Goal: Information Seeking & Learning: Stay updated

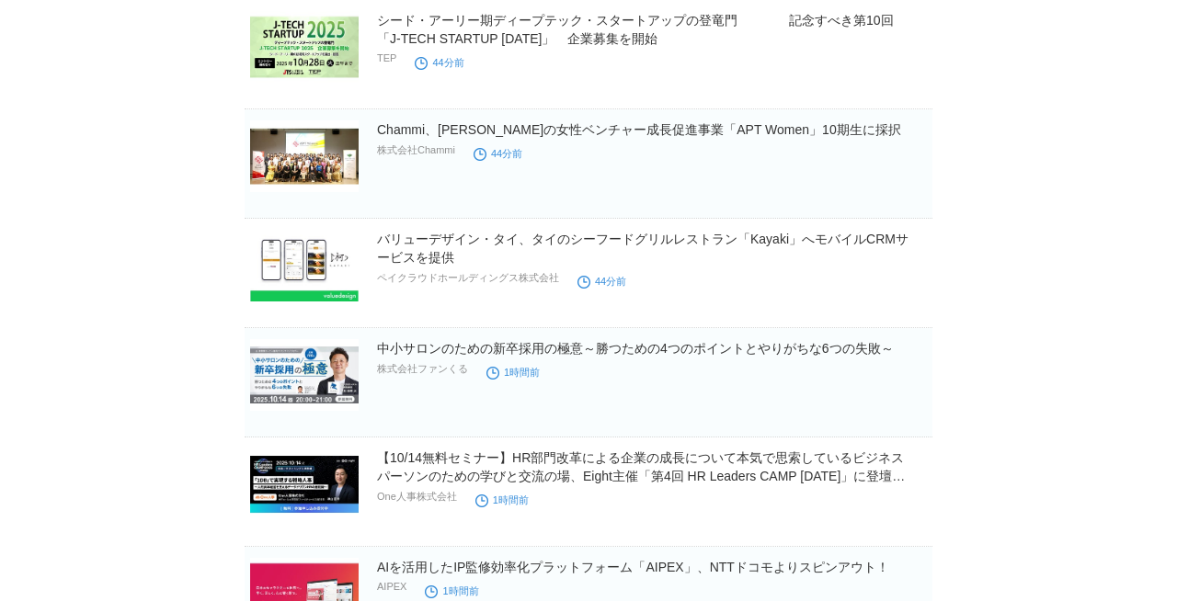
scroll to position [948, 0]
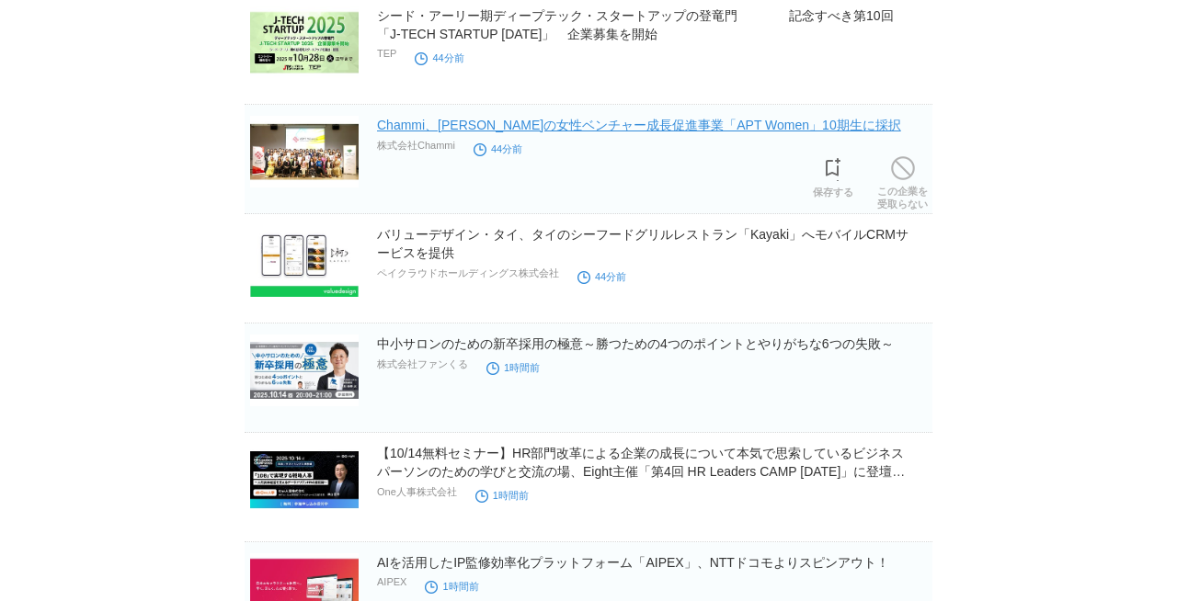
click at [410, 129] on link "Chammi、[PERSON_NAME]の女性ベンチャー成長促進事業「APT Women」10期生に採択" at bounding box center [639, 125] width 524 height 15
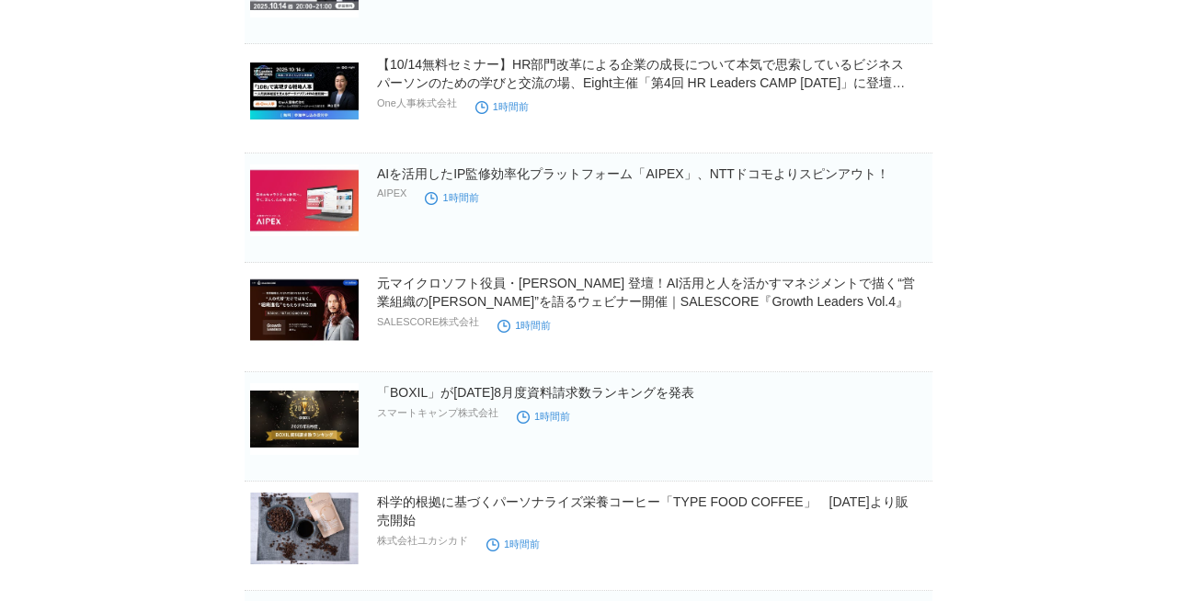
scroll to position [1342, 0]
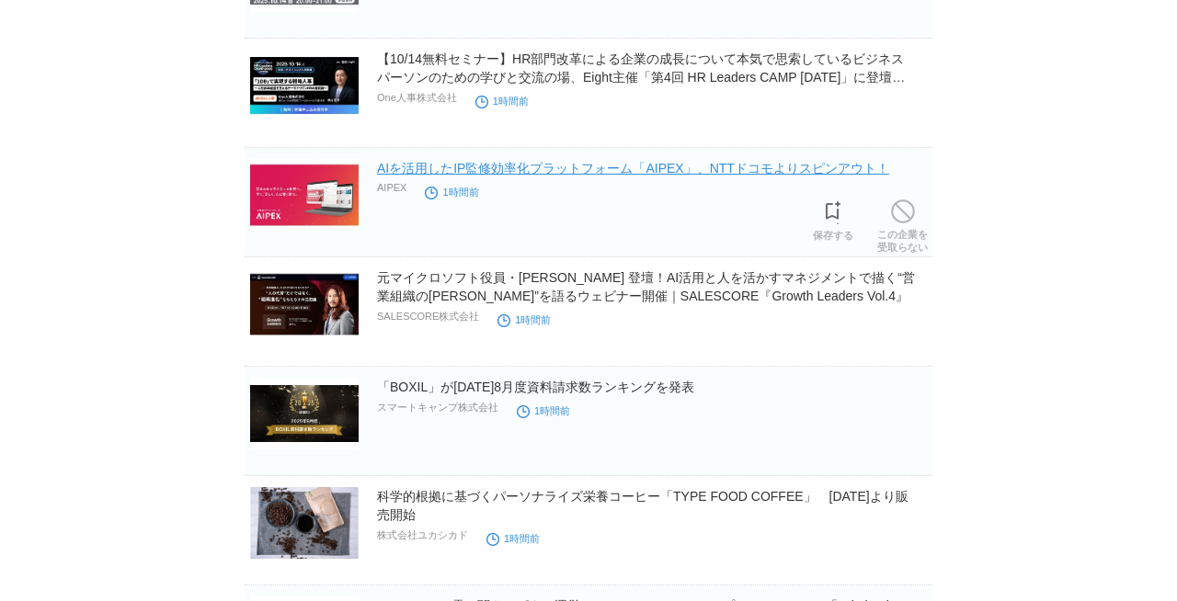
click at [565, 171] on link "AIを活用したIP監修効率化プラットフォーム「AIPEX」、NTTドコモよりスピンアウト！" at bounding box center [633, 168] width 512 height 15
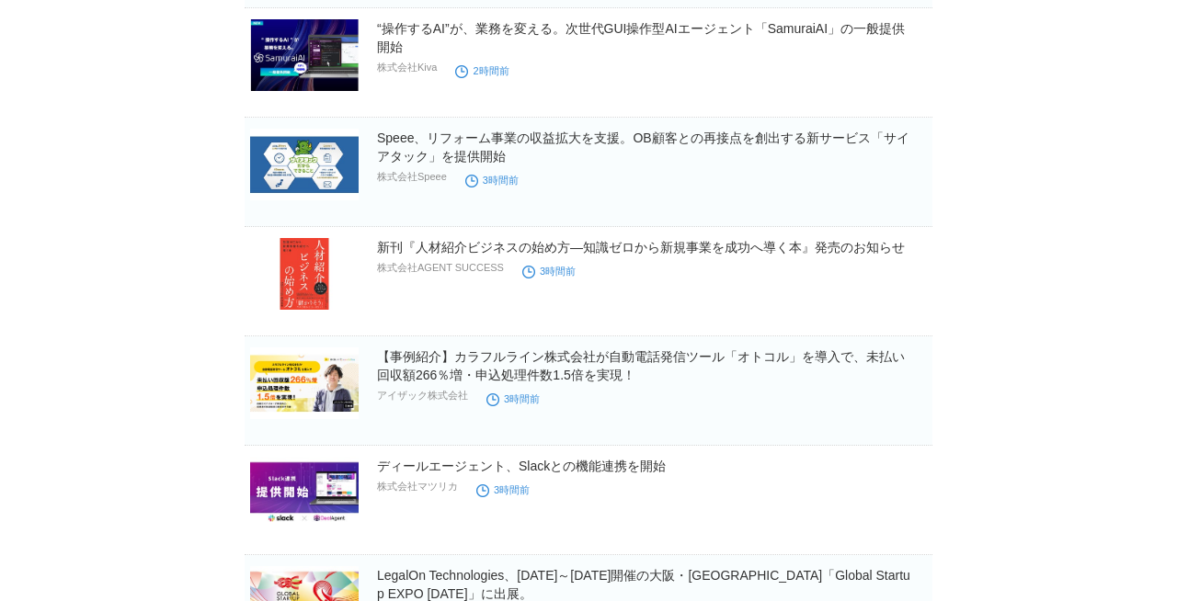
scroll to position [3117, 0]
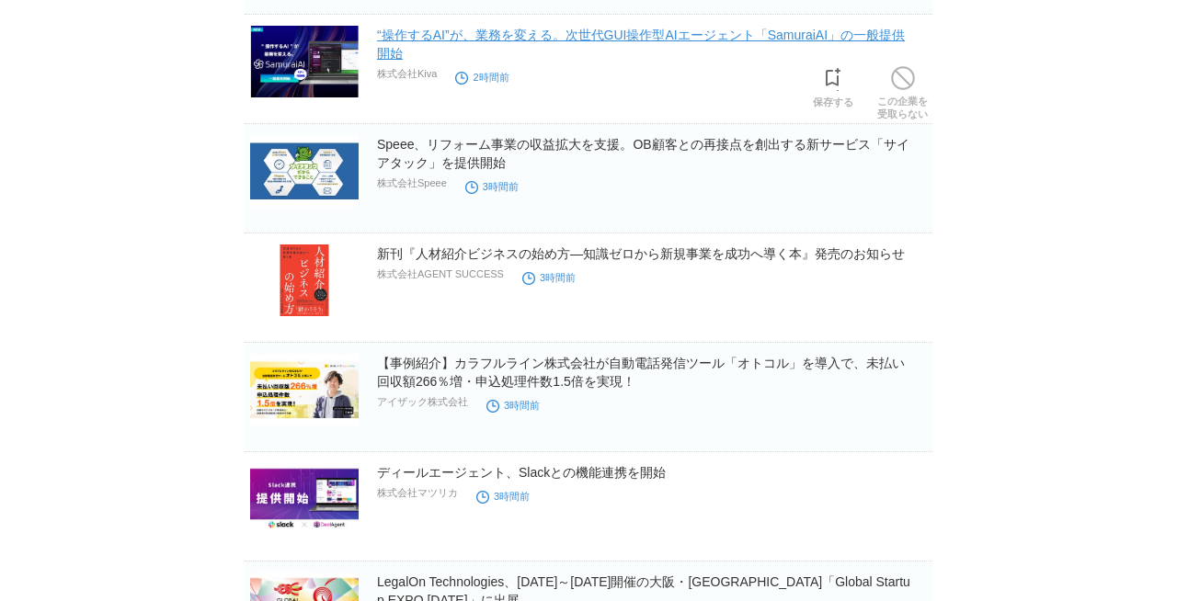
click at [403, 41] on link "“操作するAI”が、業務を変える。次世代GUI操作型AIエージェント「SamuraiAI」の一般提供開始" at bounding box center [641, 44] width 528 height 33
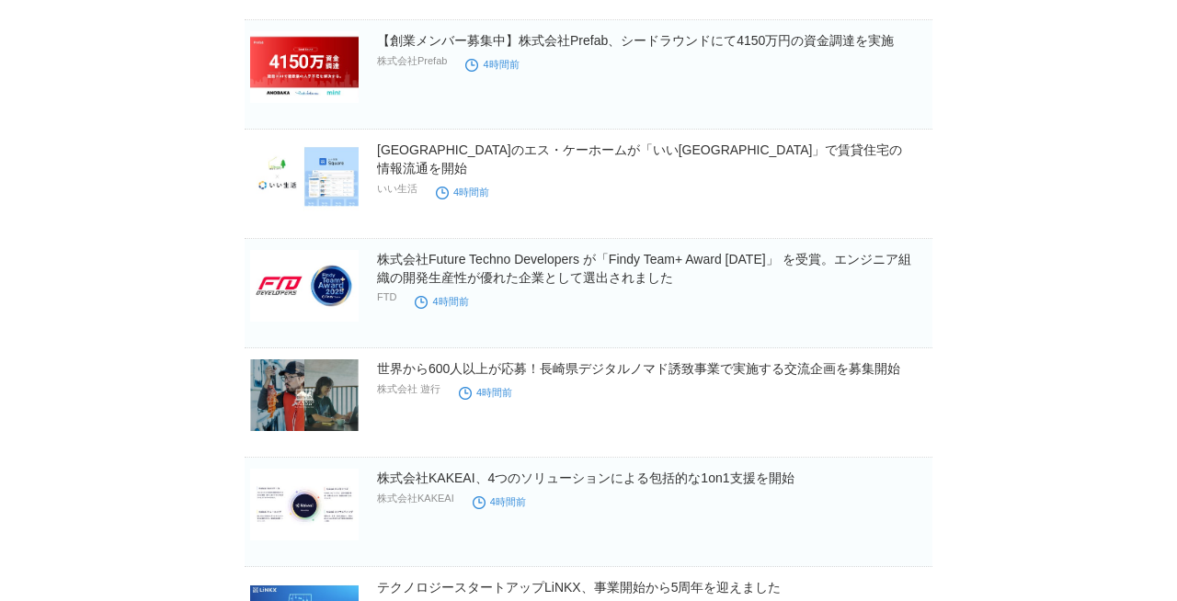
scroll to position [6072, 0]
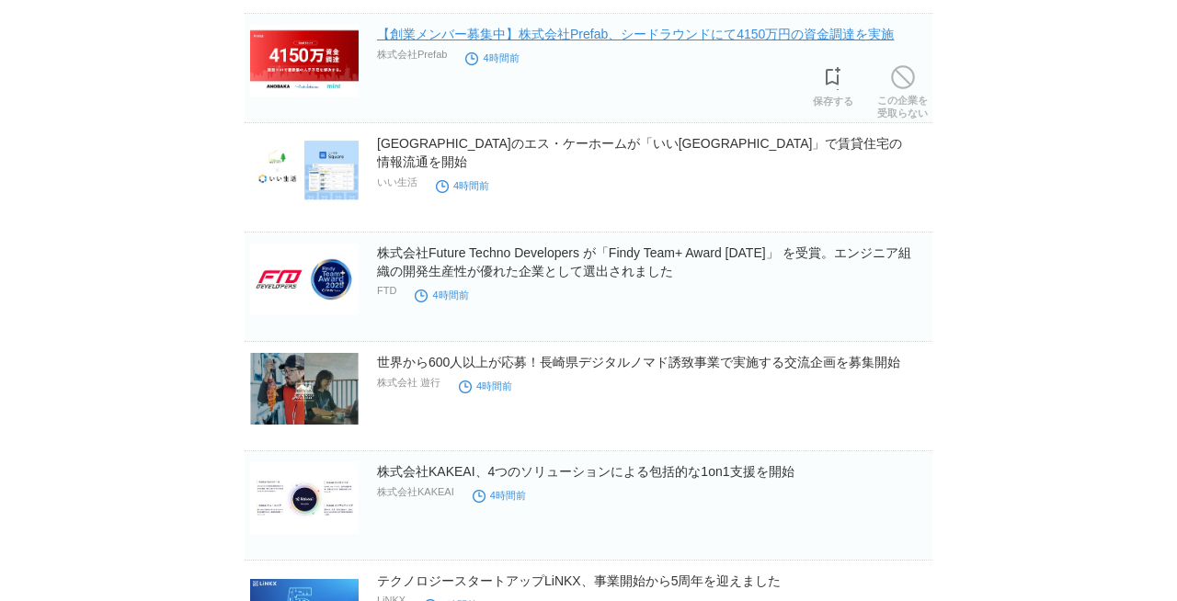
click at [862, 41] on link "【創業メンバー募集中】株式会社Prefab、シードラウンドにて4150万円の資金調達を実施" at bounding box center [635, 34] width 517 height 15
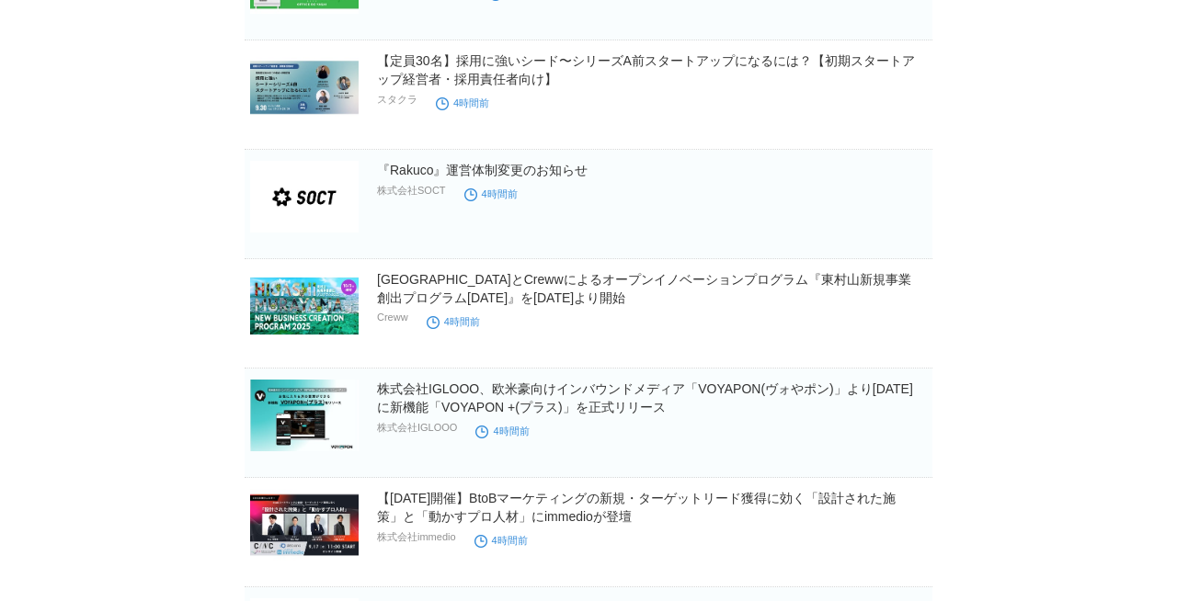
scroll to position [6814, 0]
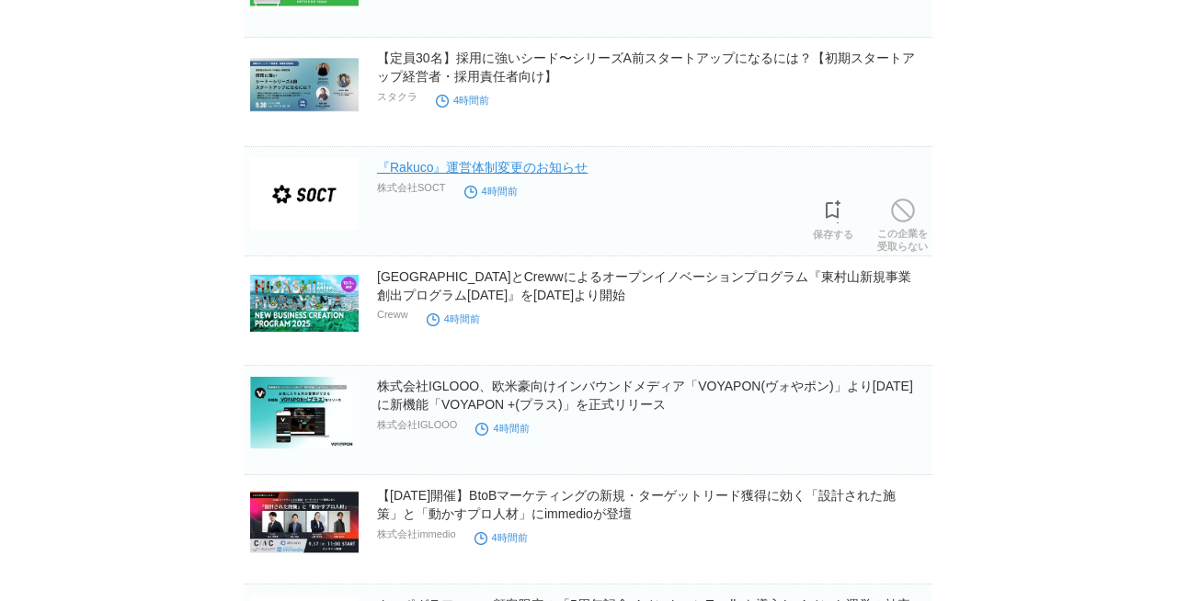
click at [565, 165] on link "『Rakuco』運営体制変更のお知らせ" at bounding box center [482, 167] width 211 height 15
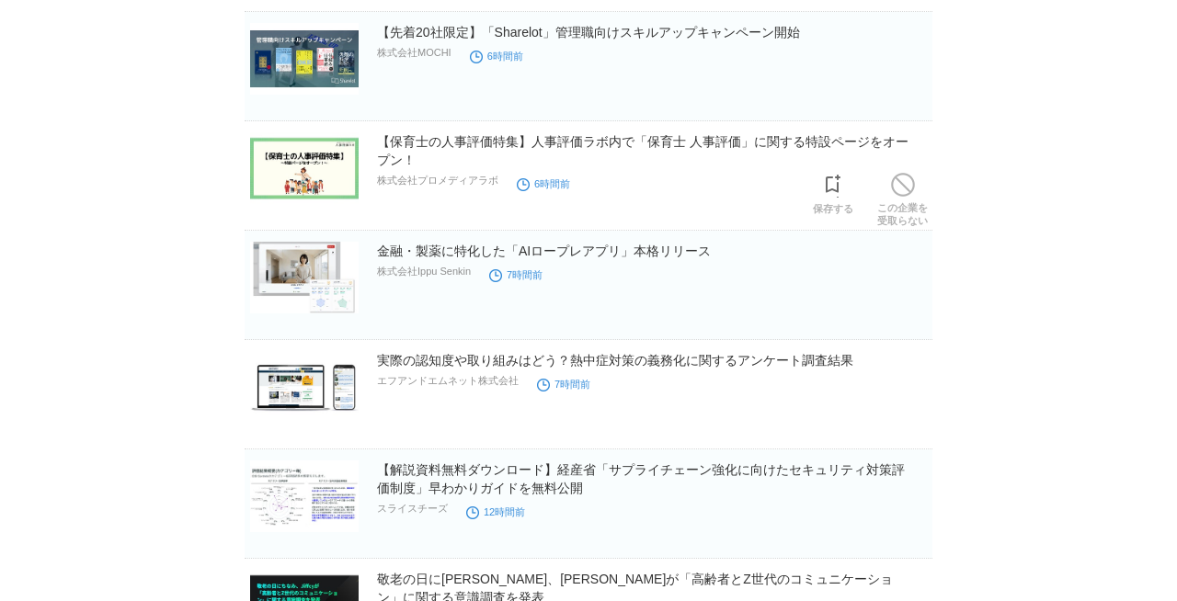
scroll to position [9146, 0]
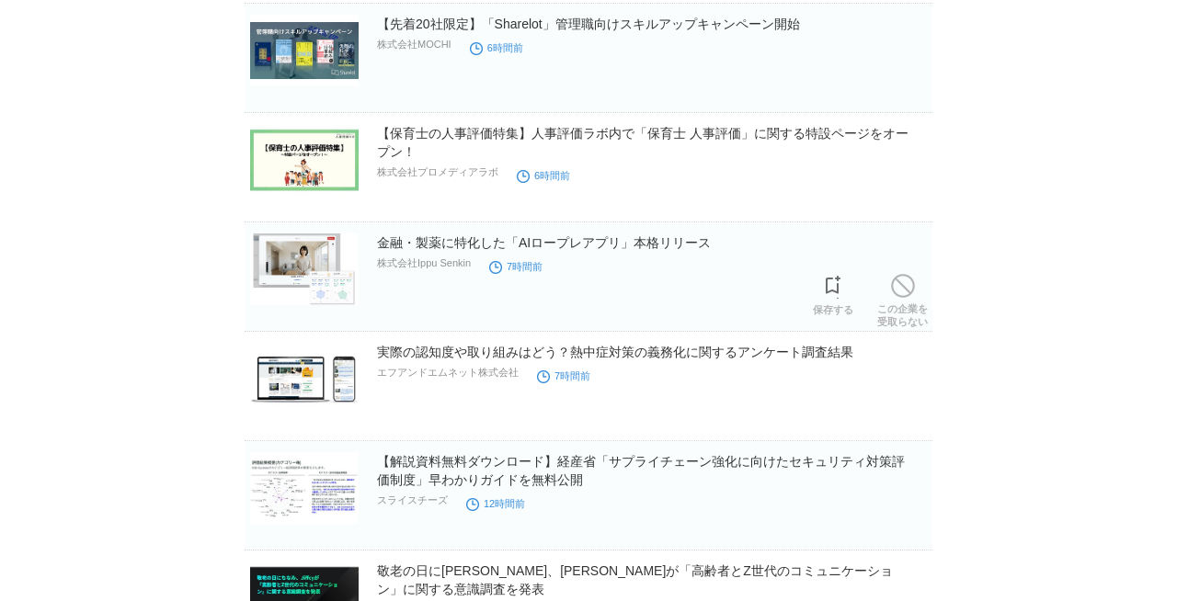
click at [594, 240] on link "金融・製薬に特化した「AIロープレアプリ」本格リリース" at bounding box center [544, 242] width 334 height 15
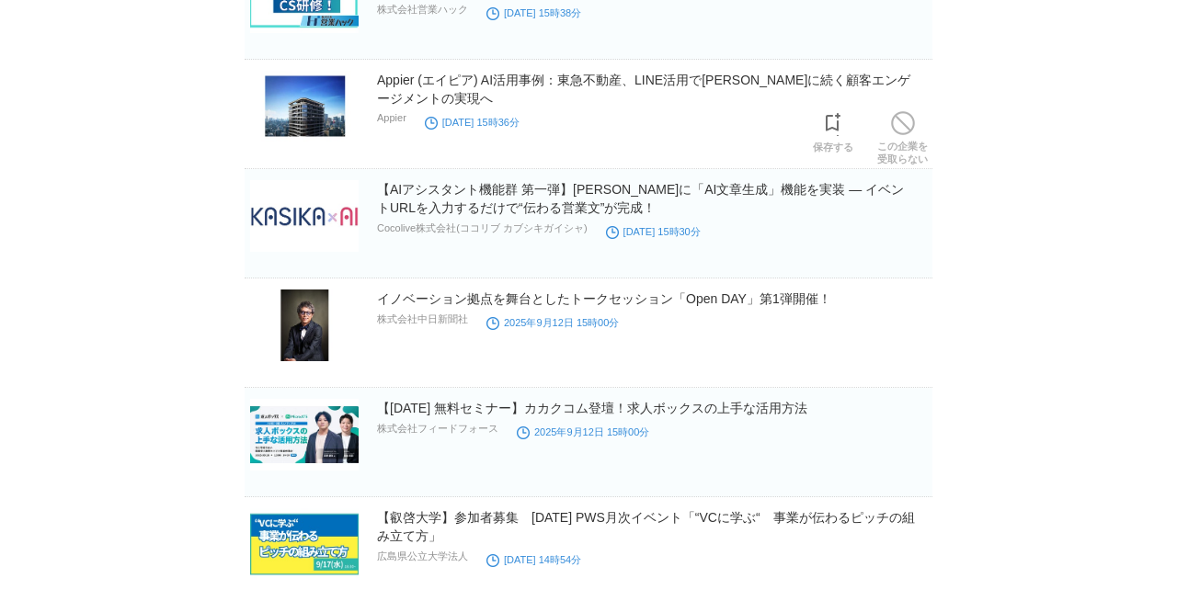
scroll to position [12265, 0]
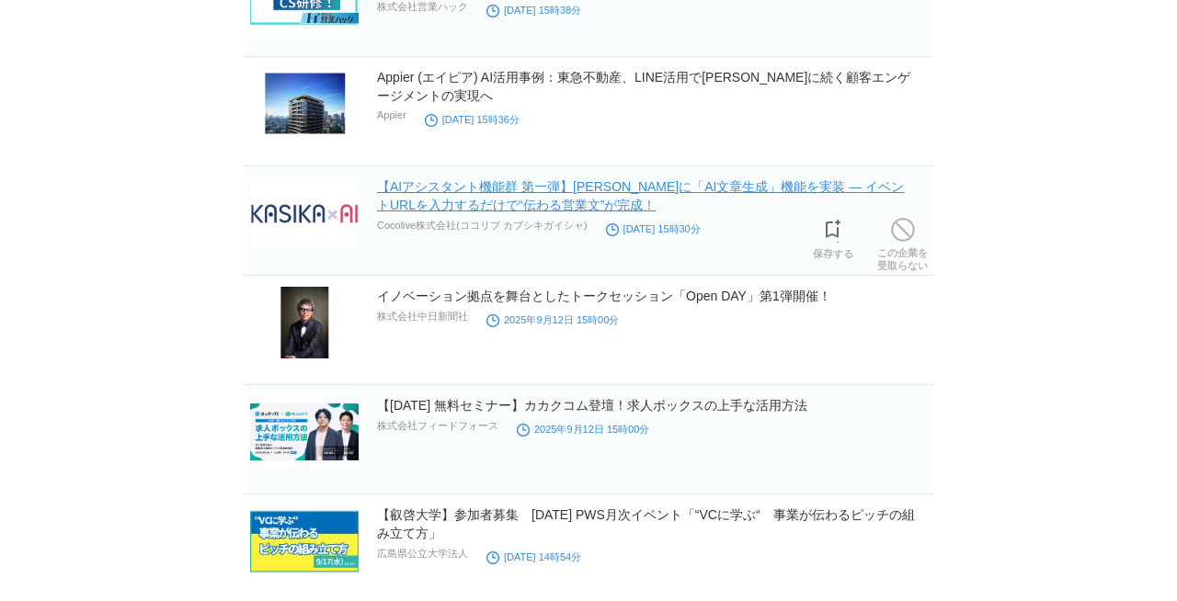
click at [556, 186] on link "【AIアシスタント機能群 第一弾】KASIKAに「AI文章生成」機能を実装 ― イベントURLを入力するだけで“伝わる営業文”が完成！" at bounding box center [640, 195] width 527 height 33
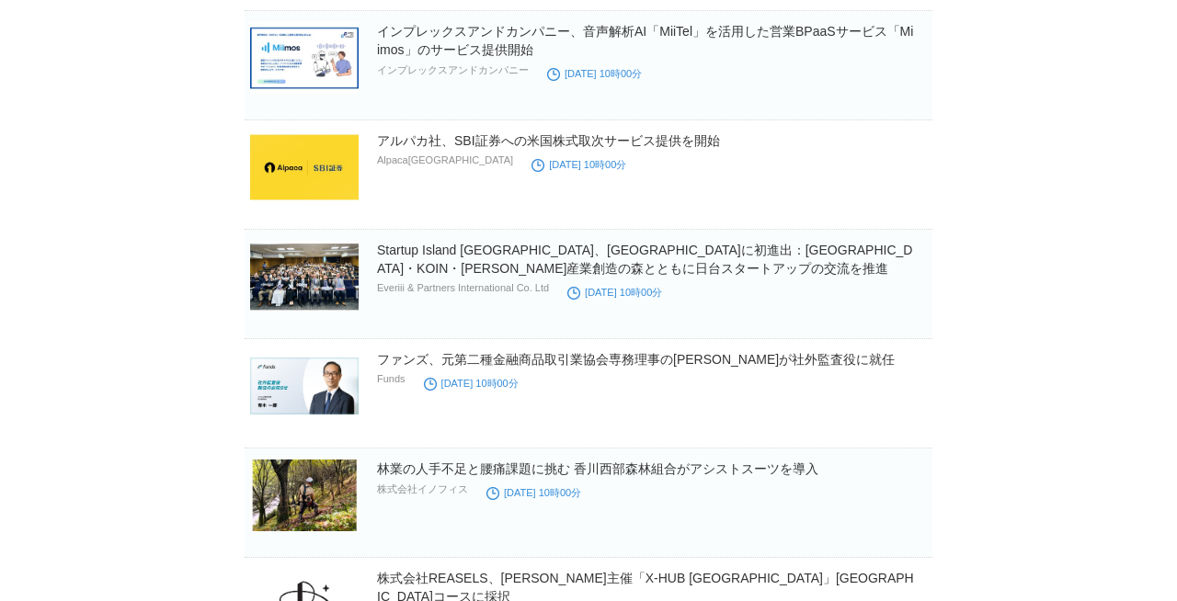
scroll to position [19418, 0]
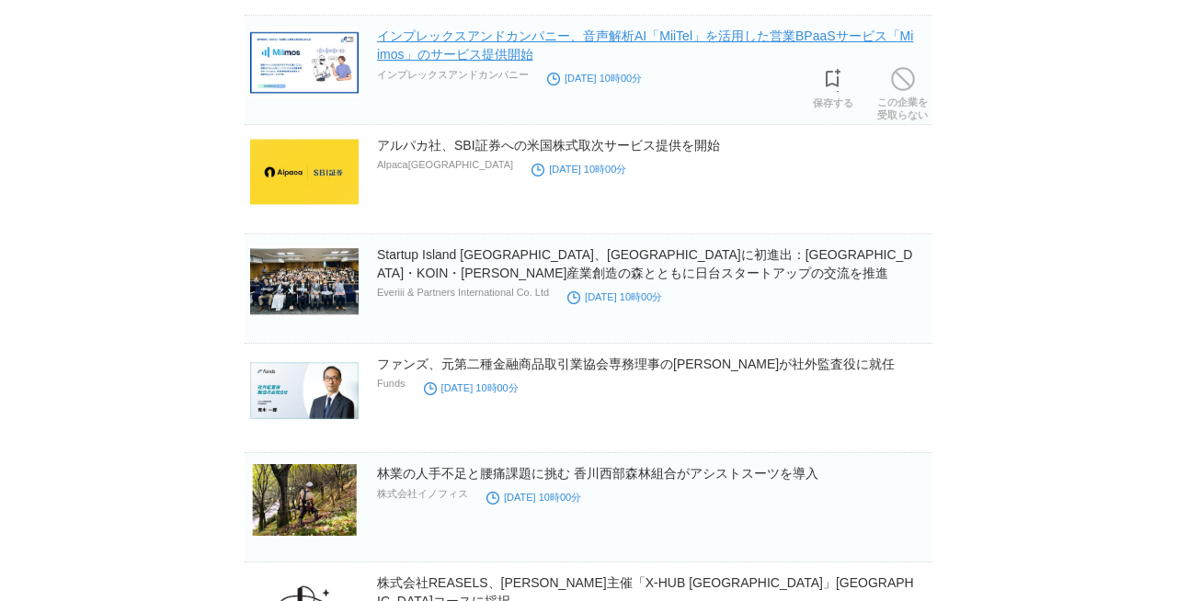
click at [451, 44] on link "インプレックスアンドカンパニー、音声解析AI「MiiTel」を活用した営業BPaaSサービス「Miimos」のサービス提供開始" at bounding box center [645, 45] width 536 height 33
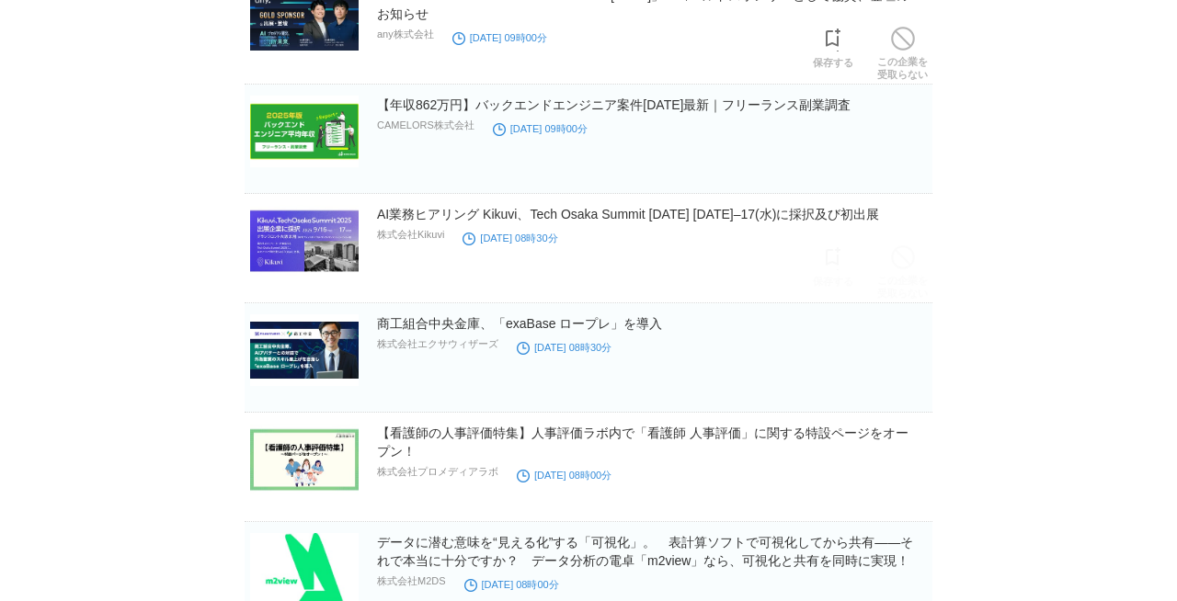
scroll to position [23509, 0]
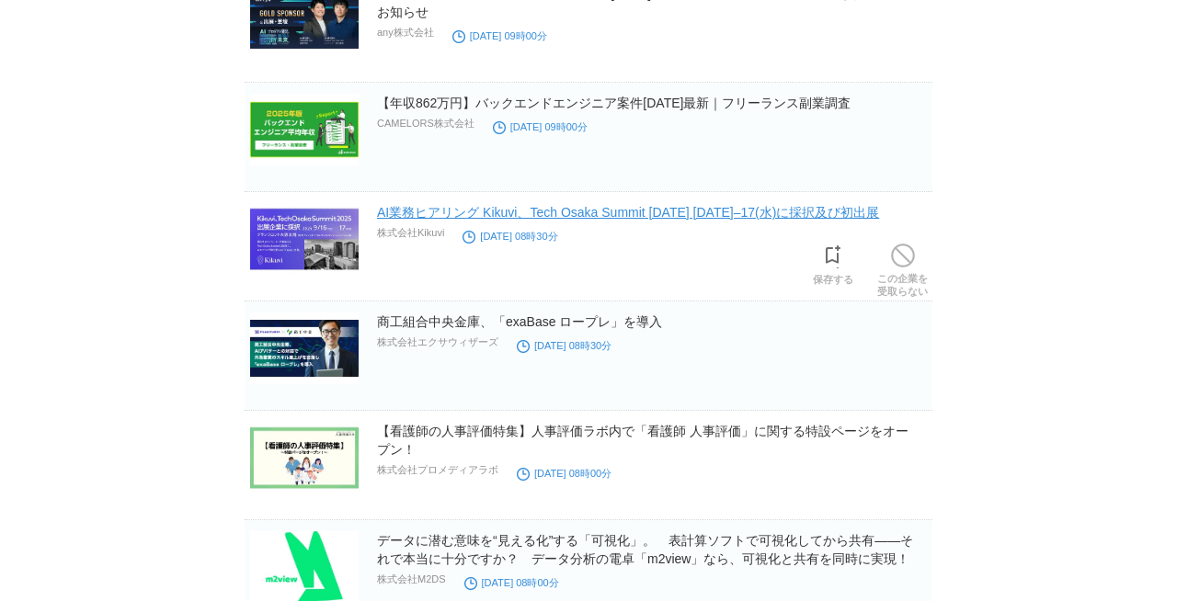
click at [432, 218] on link "AI業務ヒアリング Kikuvi、Tech Osaka Summit 2025 9/16(火)–17(水)に採択及び初出展" at bounding box center [628, 212] width 502 height 15
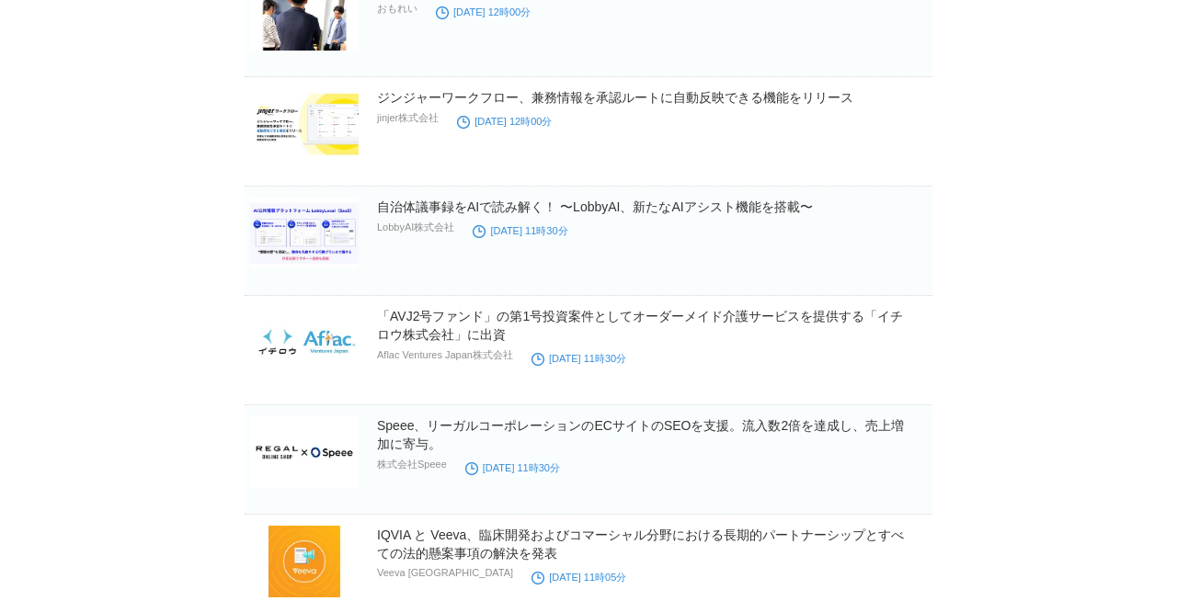
scroll to position [29326, 0]
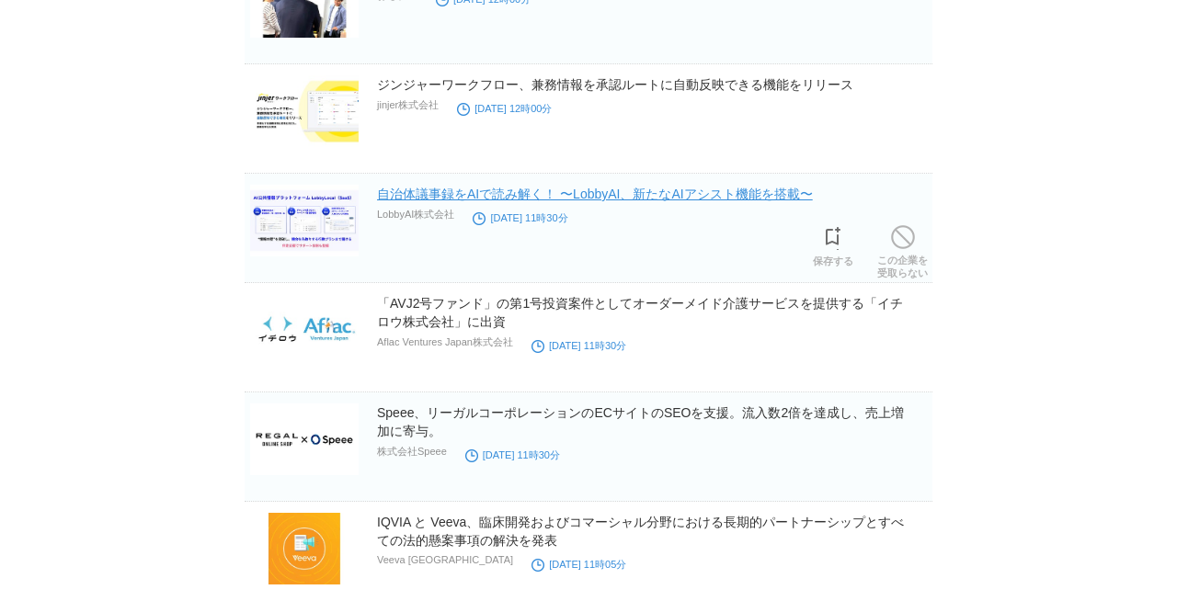
click at [527, 195] on link "自治体議事録をAIで読み解く！ 〜LobbyAI、新たなAIアシスト機能を搭載〜" at bounding box center [595, 194] width 436 height 15
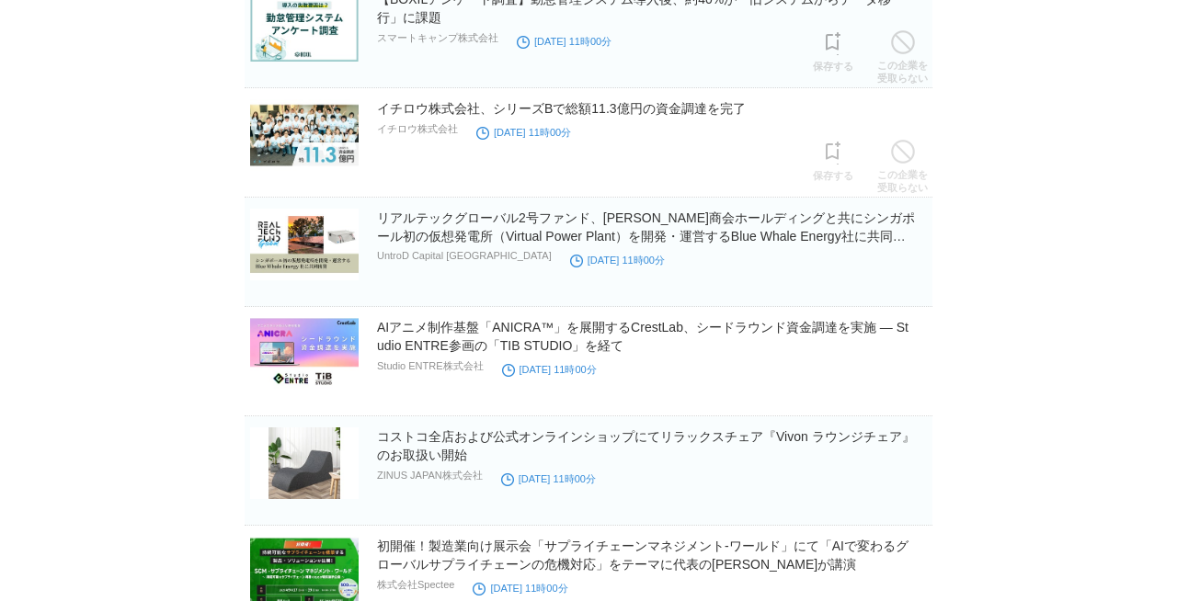
scroll to position [30181, 0]
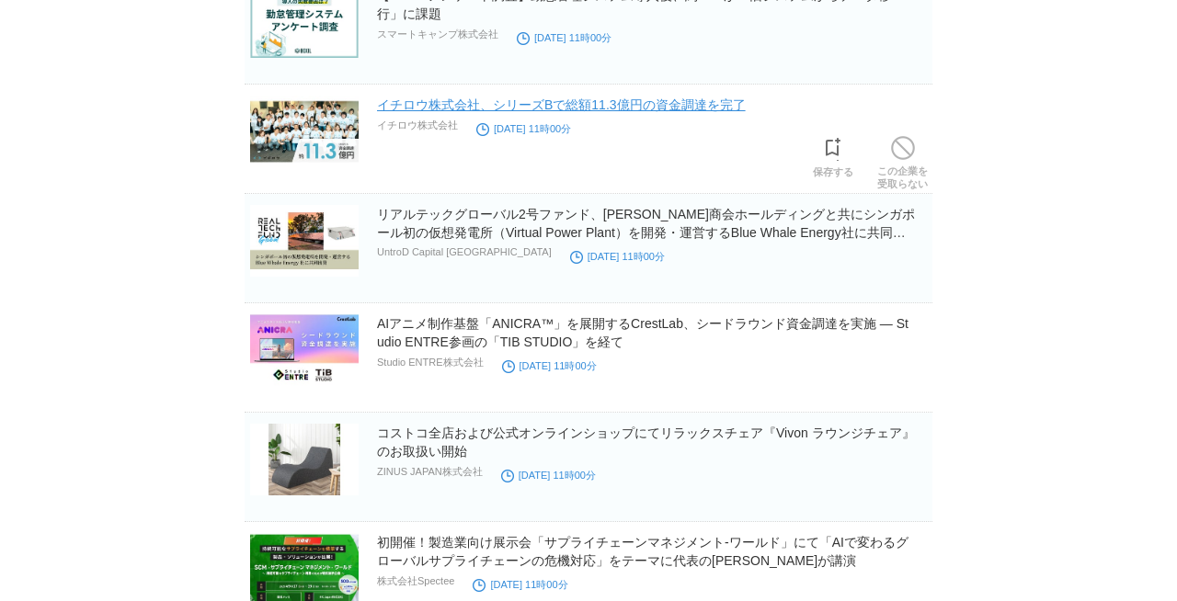
click at [590, 111] on link "イチロウ株式会社、シリーズBで総額11.3億円の資金調達を完了" at bounding box center [561, 104] width 369 height 15
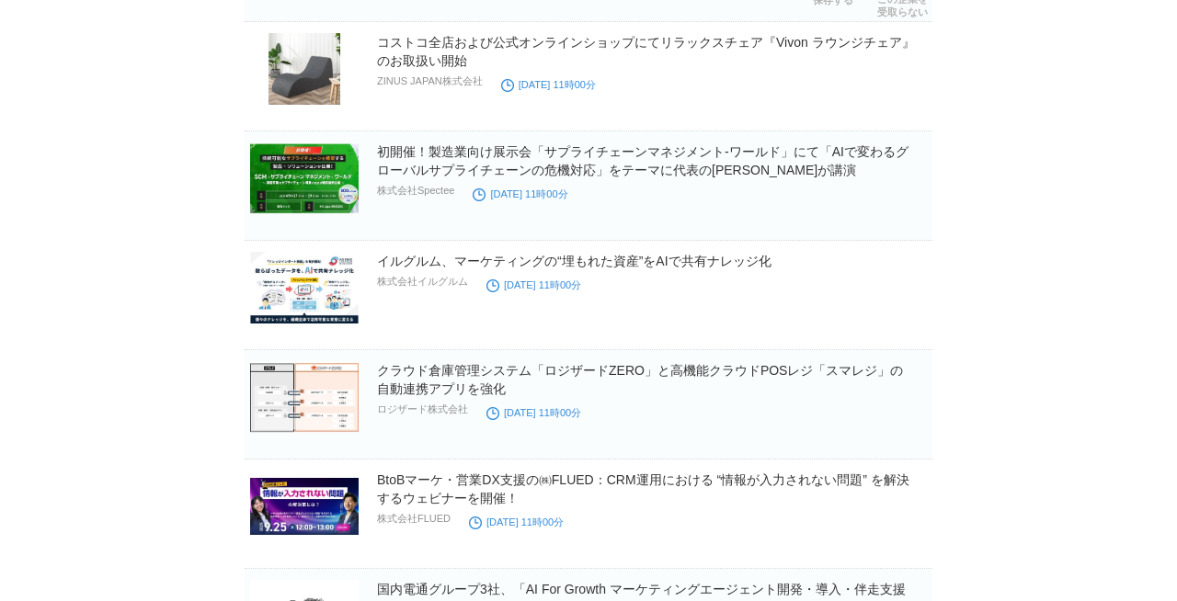
scroll to position [30902, 0]
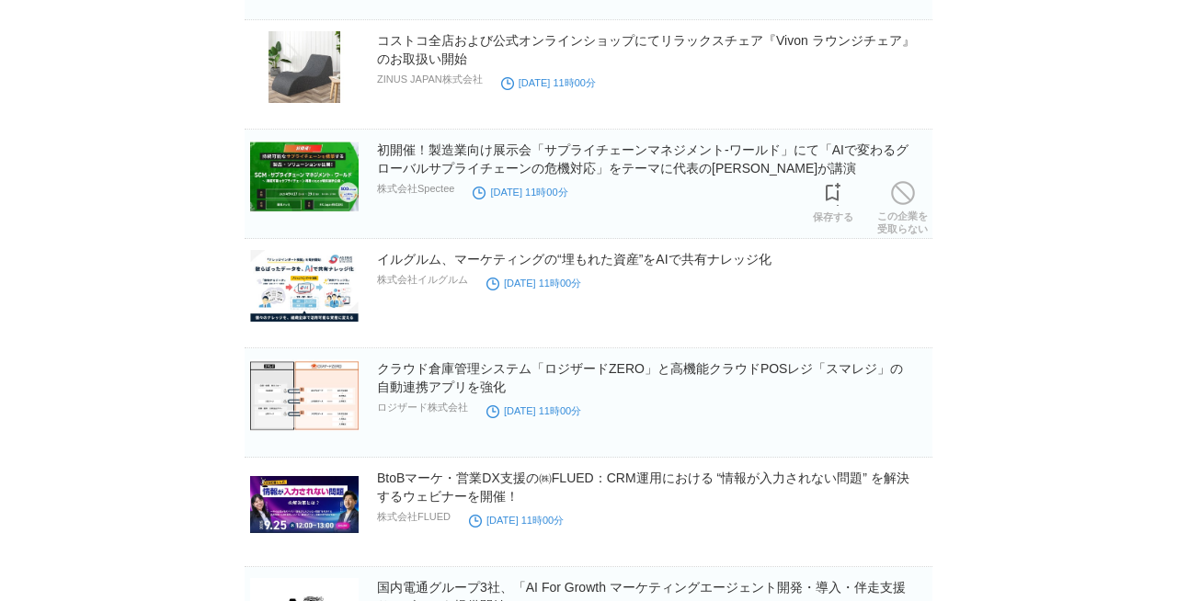
click at [609, 161] on h2 "初開催！製造業向け展示会「サプライチェーンマネジメント-ワールド」にて「AIで変わるグローバルサプライチェーンの危機対応」をテーマに代表の村上が講演" at bounding box center [653, 159] width 552 height 37
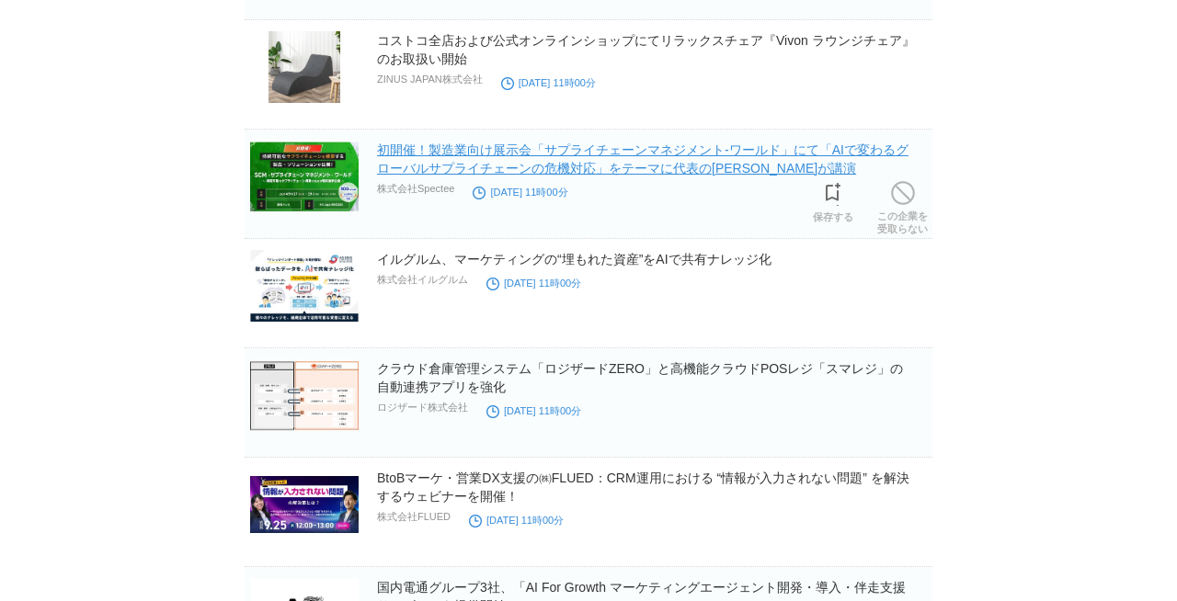
click at [478, 165] on link "初開催！製造業向け展示会「サプライチェーンマネジメント-ワールド」にて「AIで変わるグローバルサプライチェーンの危機対応」をテーマに代表の村上が講演" at bounding box center [642, 159] width 531 height 33
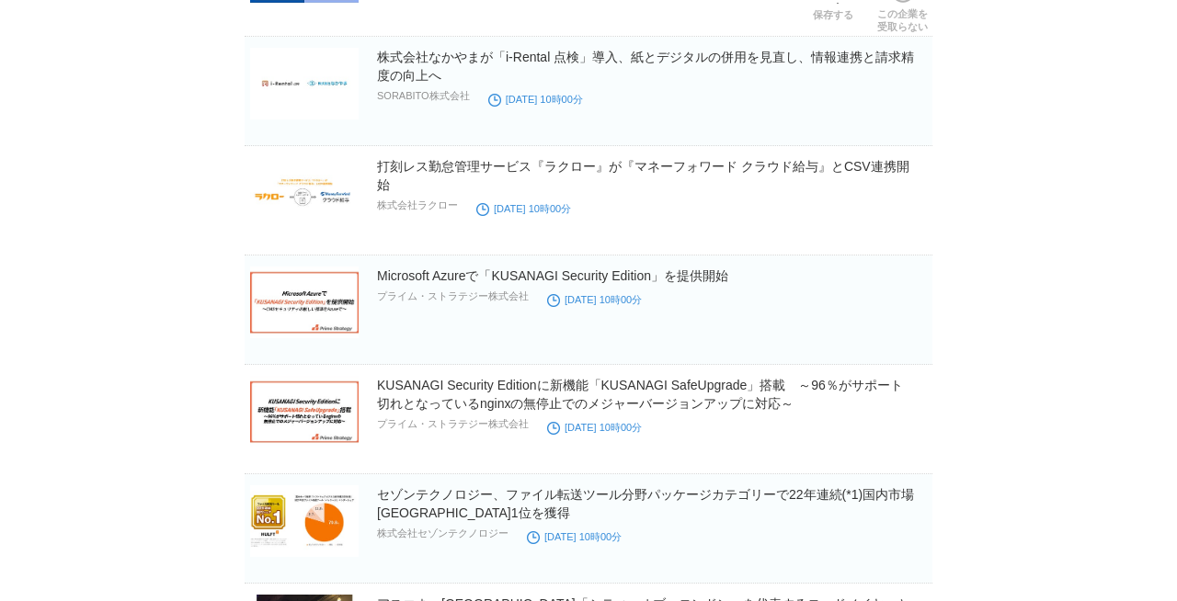
scroll to position [34289, 0]
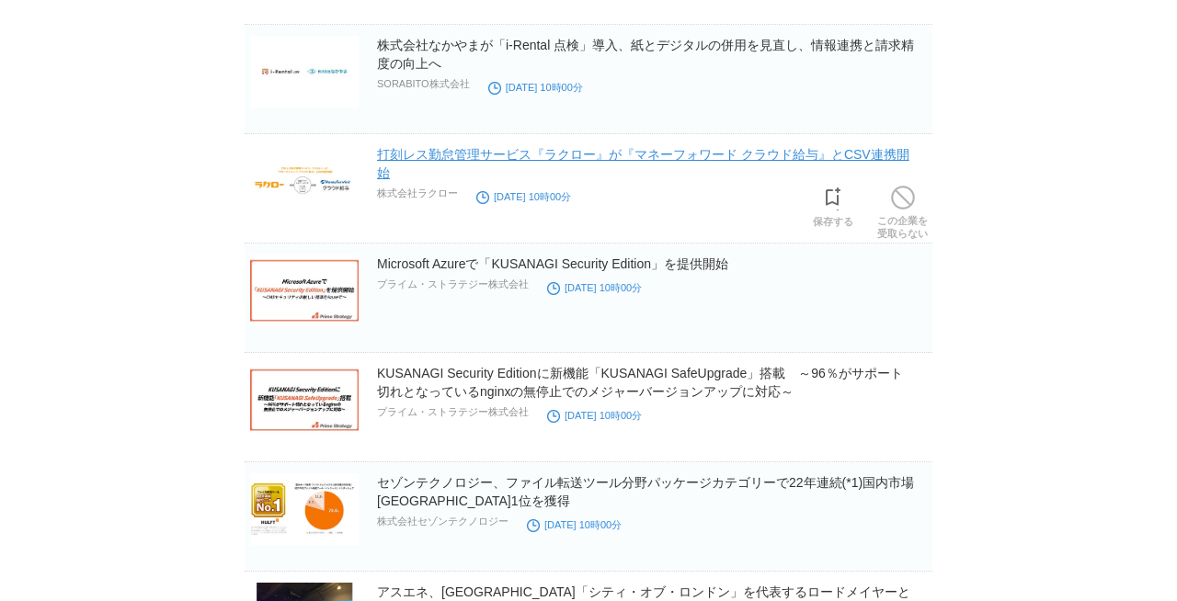
click at [586, 159] on link "打刻レス勤怠管理サービス『ラクロー』が『マネーフォワード クラウド給与』とCSV連携開始" at bounding box center [643, 163] width 532 height 33
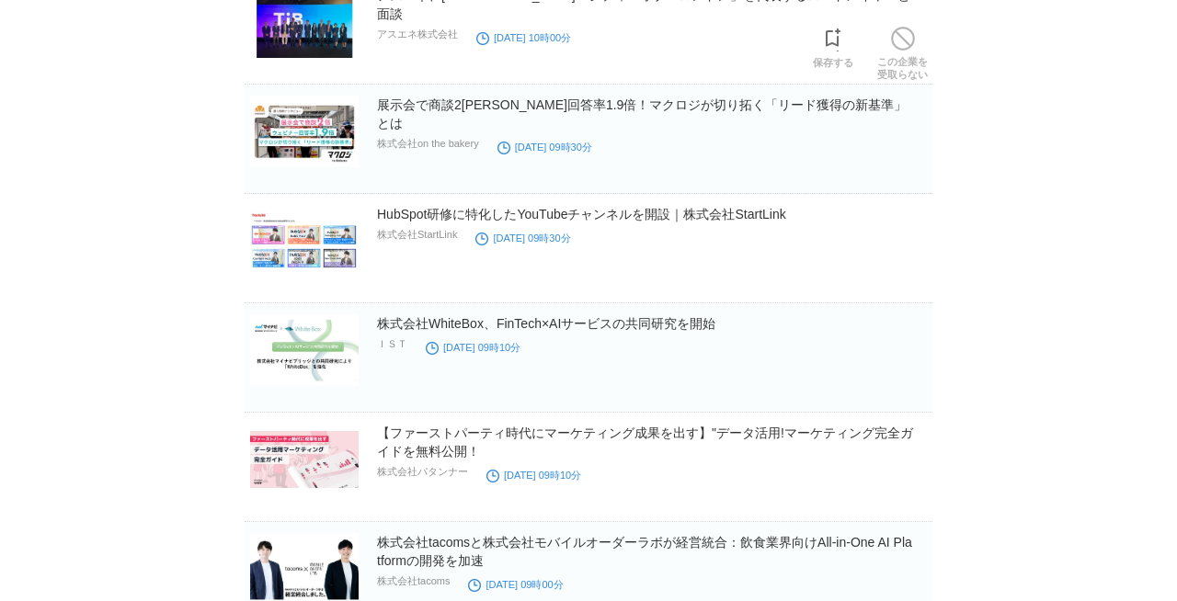
scroll to position [34889, 0]
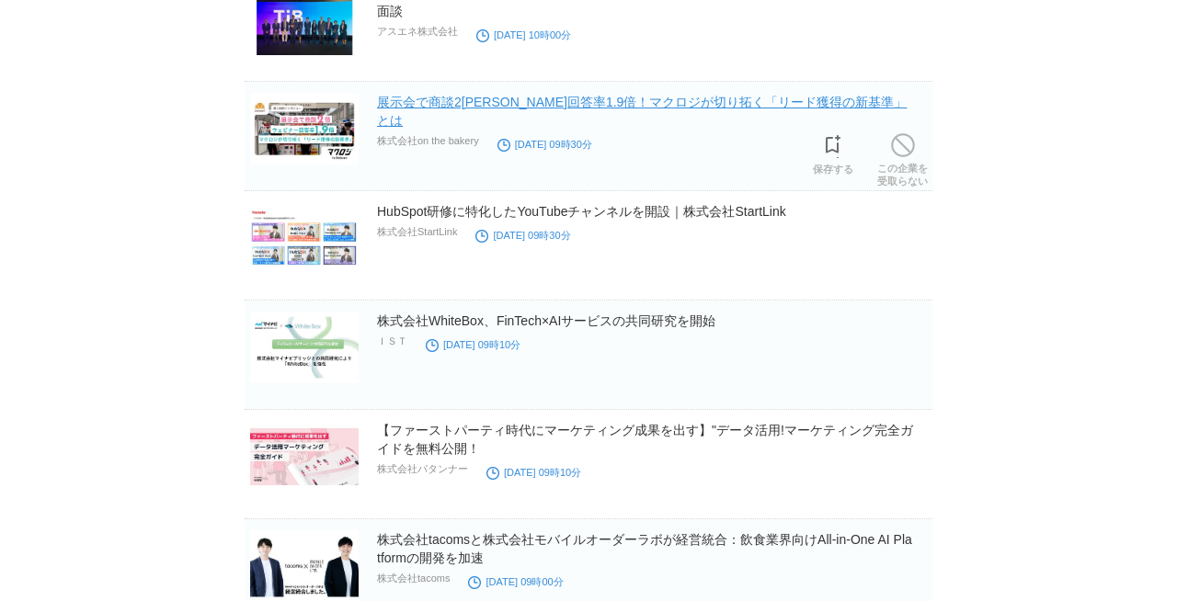
click at [683, 98] on link "展示会で商談2倍・ウェビナー回答率1.9倍！マクロジが切り拓く「リード獲得の新基準」とは" at bounding box center [642, 111] width 530 height 33
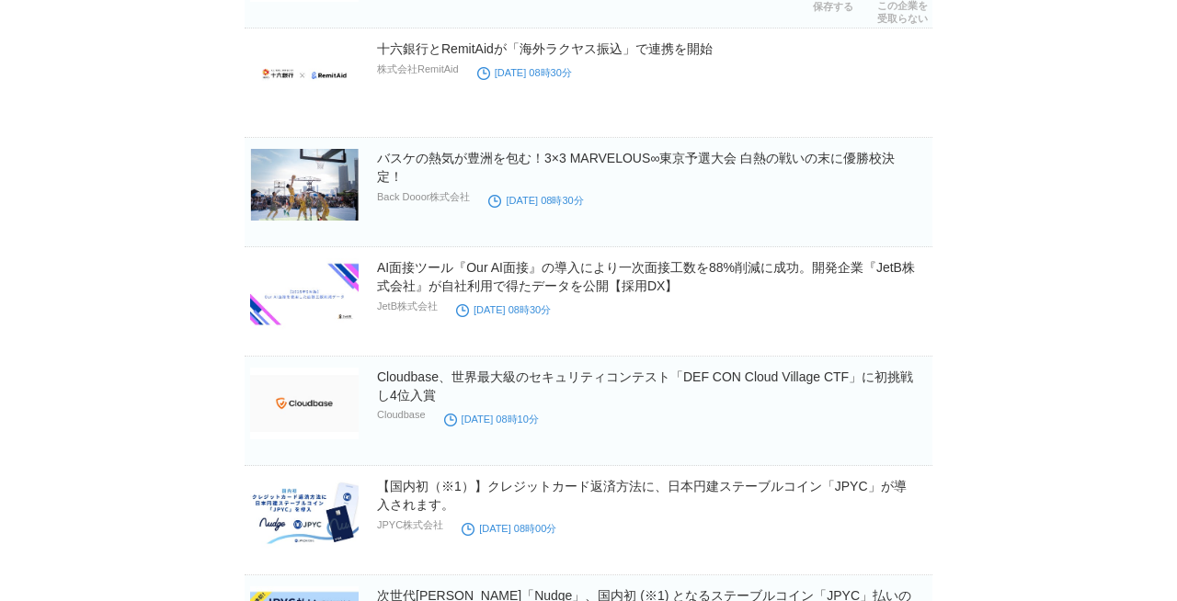
scroll to position [35948, 0]
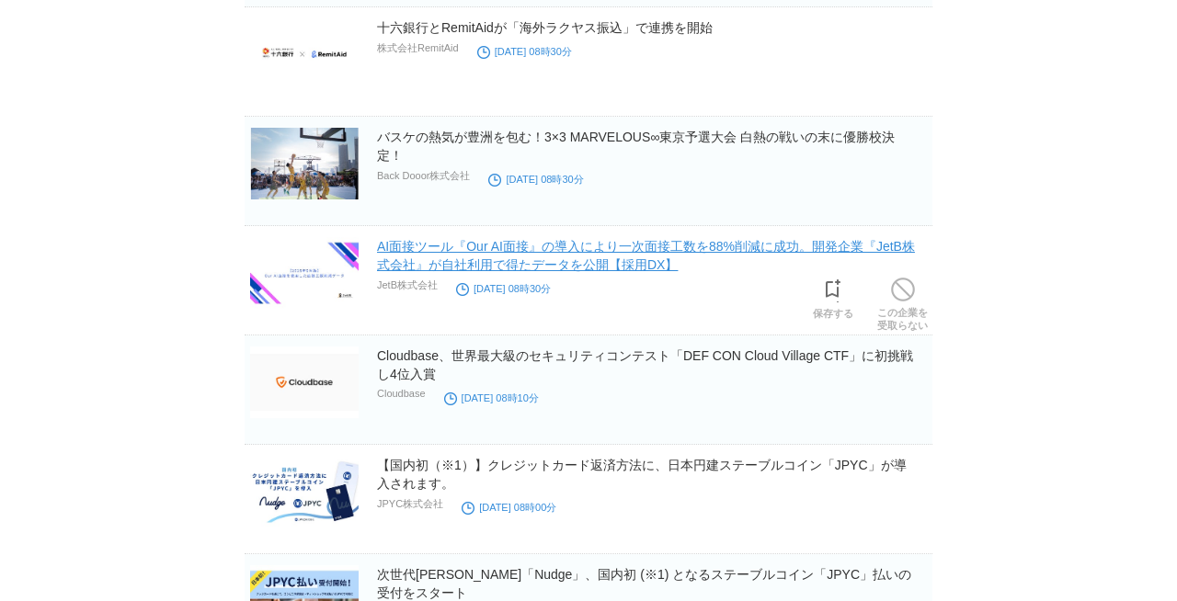
click at [599, 251] on link "AI面接ツール『Our AI面接』の導入により一次面接工数を88%削減に成功。開発企業『JetB株式会社』が自社利用で得たデータを公開【採用DX】" at bounding box center [646, 255] width 538 height 33
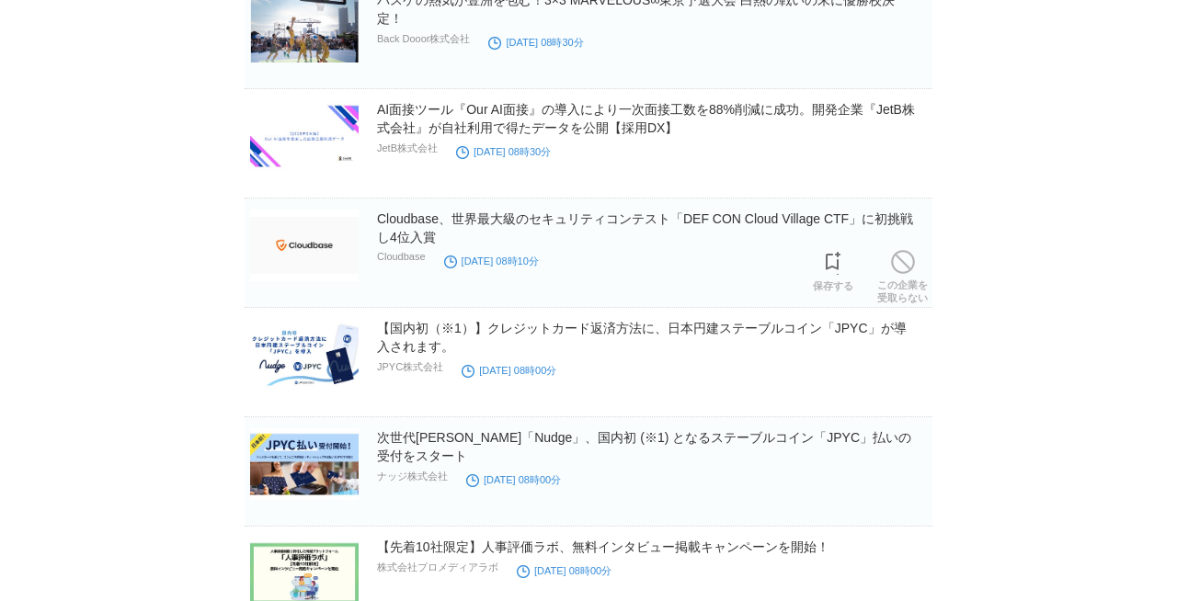
scroll to position [36076, 0]
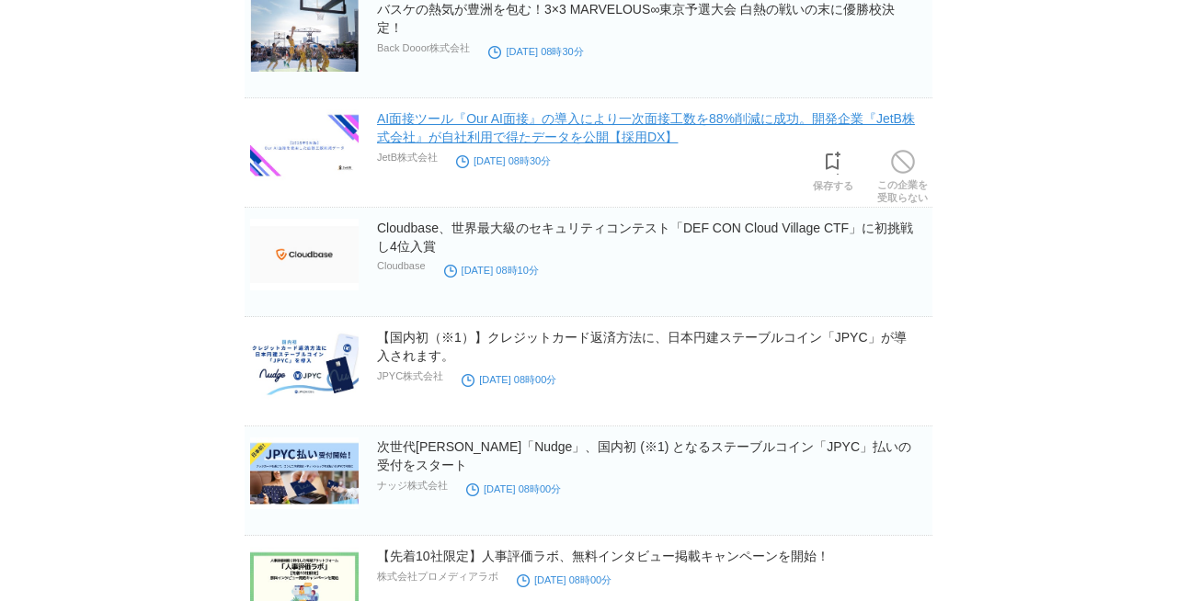
click at [448, 137] on link "AI面接ツール『Our AI面接』の導入により一次面接工数を88%削減に成功。開発企業『JetB株式会社』が自社利用で得たデータを公開【採用DX】" at bounding box center [646, 127] width 538 height 33
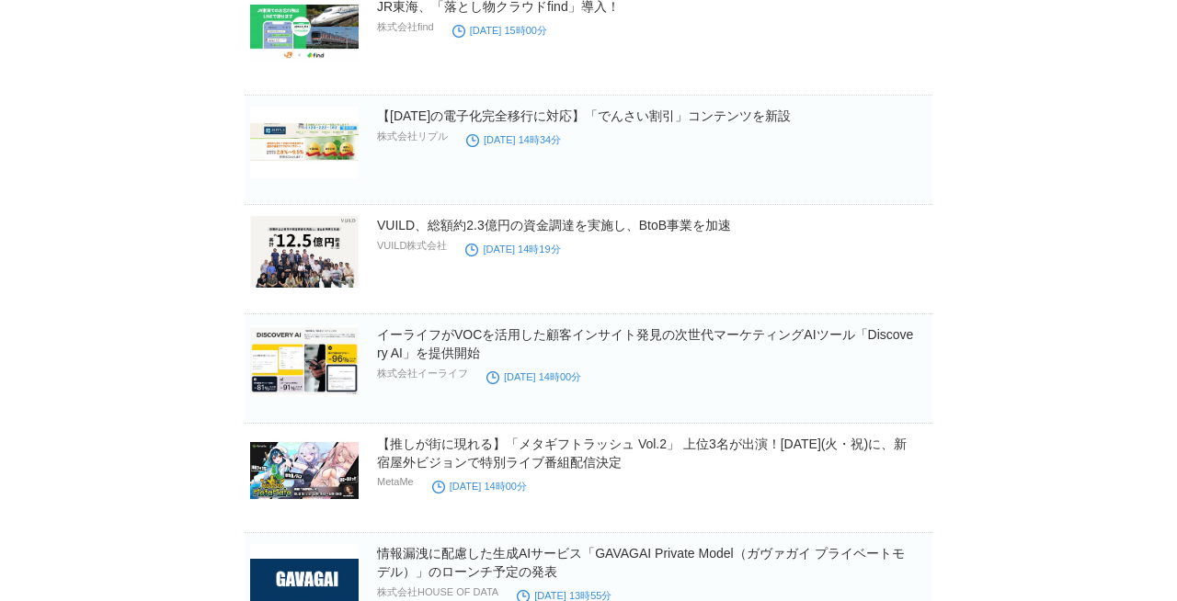
scroll to position [37940, 0]
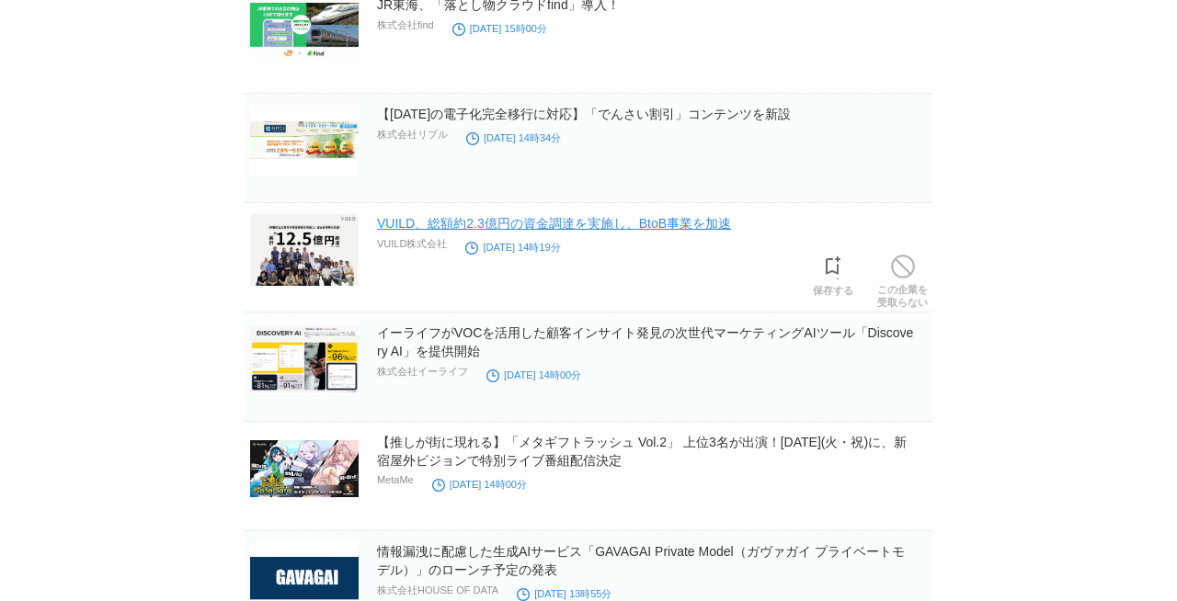
click at [423, 223] on link "VUILD、総額約2.3億円の資金調達を実施し、BtoB事業を加速" at bounding box center [554, 223] width 354 height 15
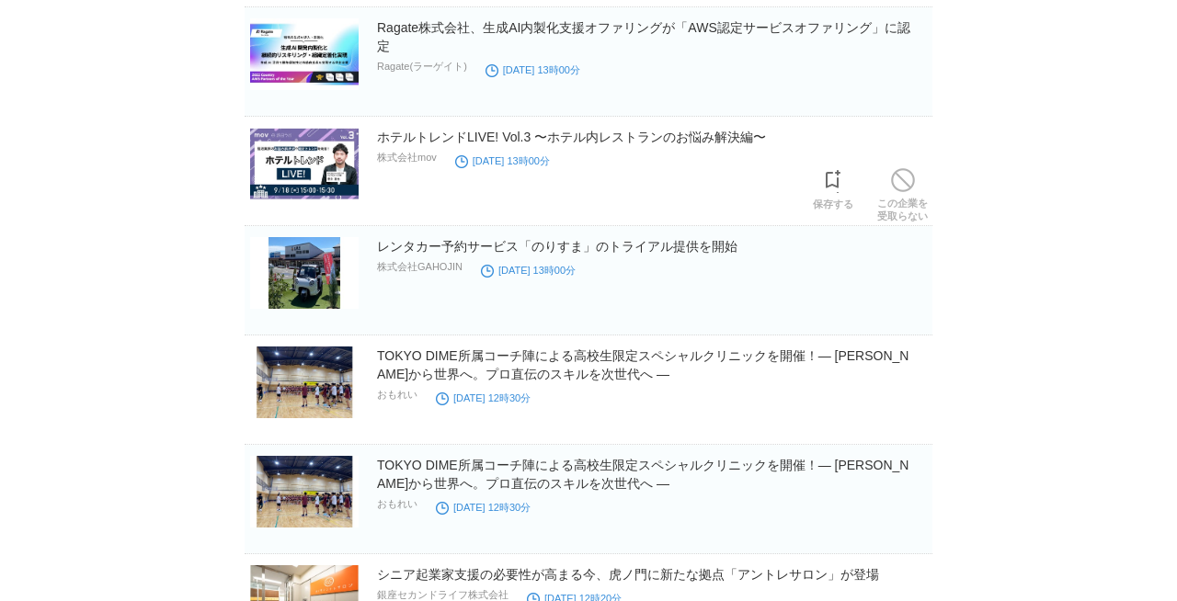
scroll to position [39126, 0]
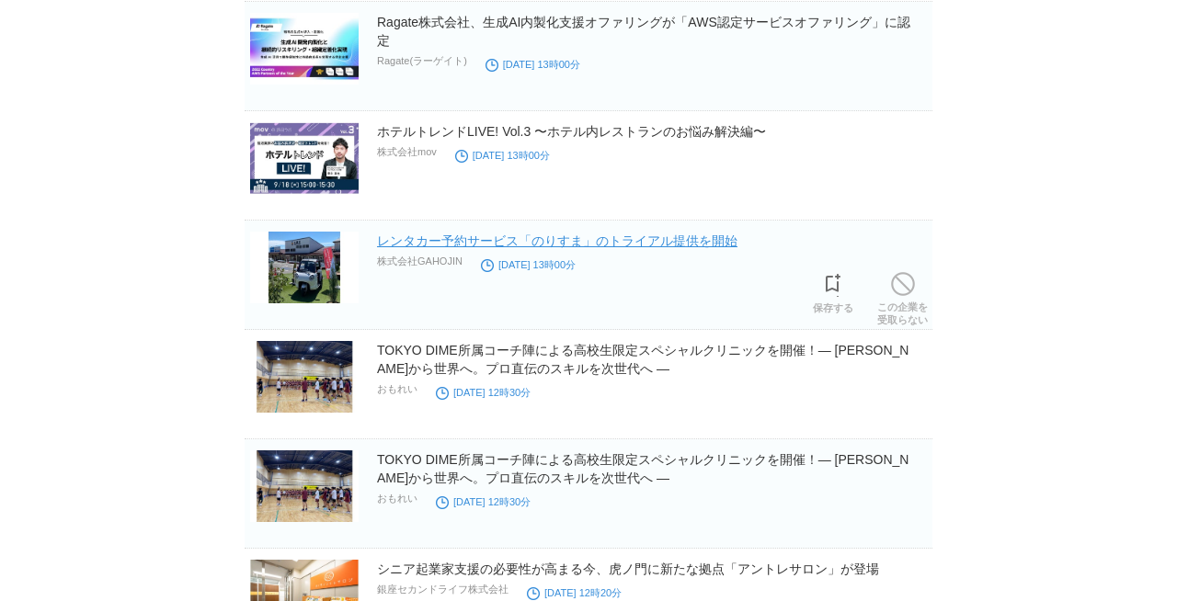
click at [476, 239] on link "レンタカー予約サービス「のりすま」のトライアル提供を開始" at bounding box center [557, 241] width 360 height 15
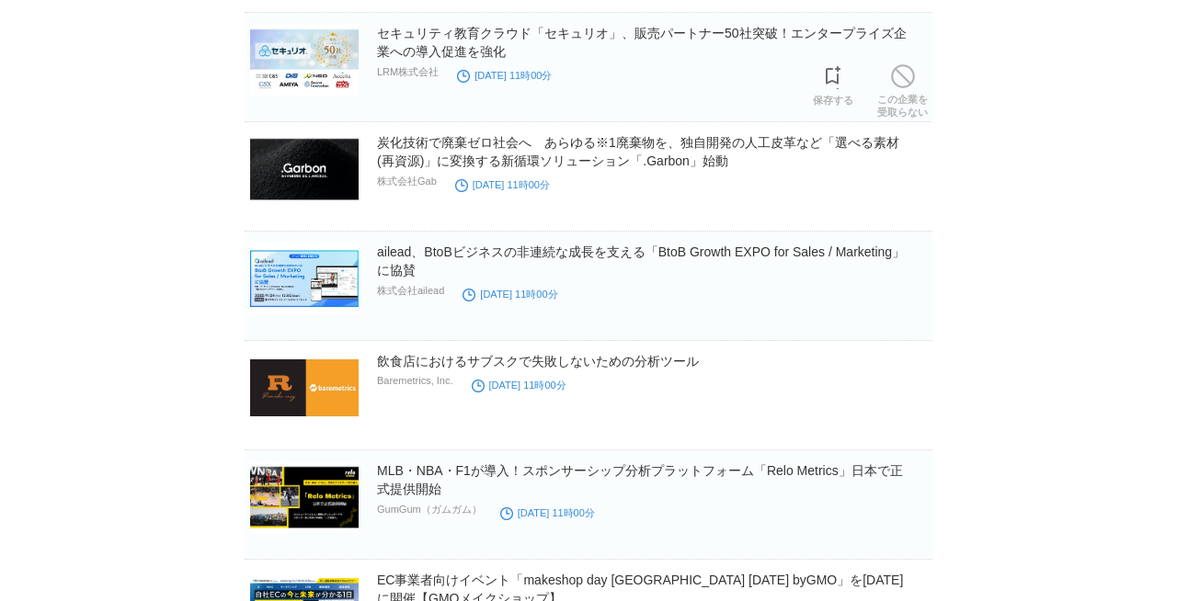
scroll to position [41528, 0]
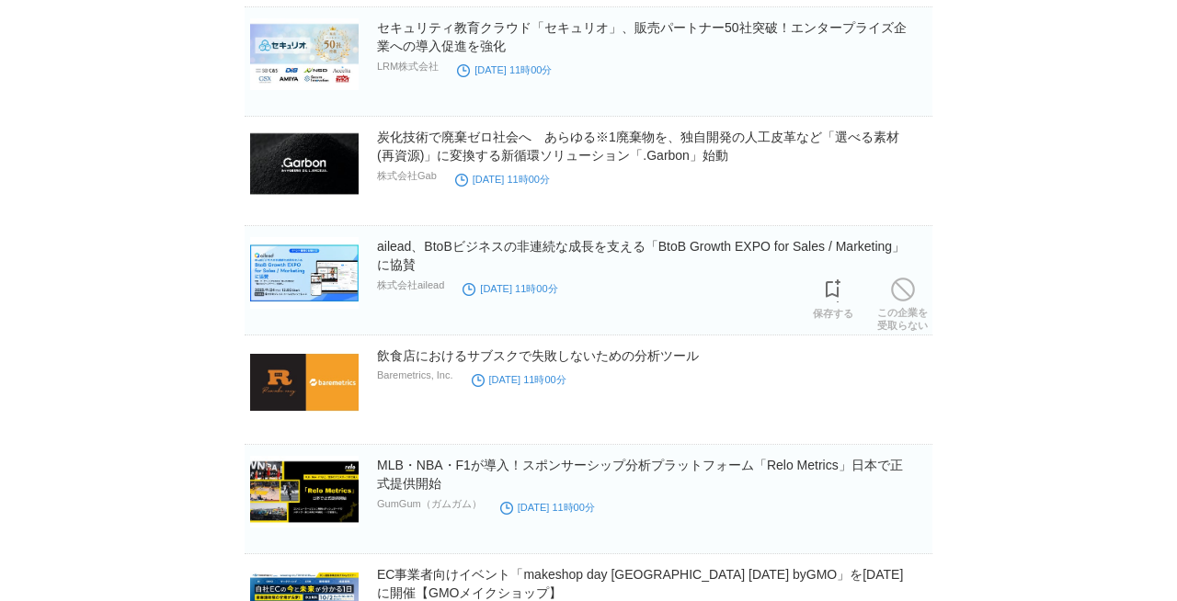
click at [406, 257] on h2 "ailead、BtoBビジネスの非連続な成長を支える「BtoB Growth EXPO for Sales / Marketing」に協賛" at bounding box center [653, 255] width 552 height 37
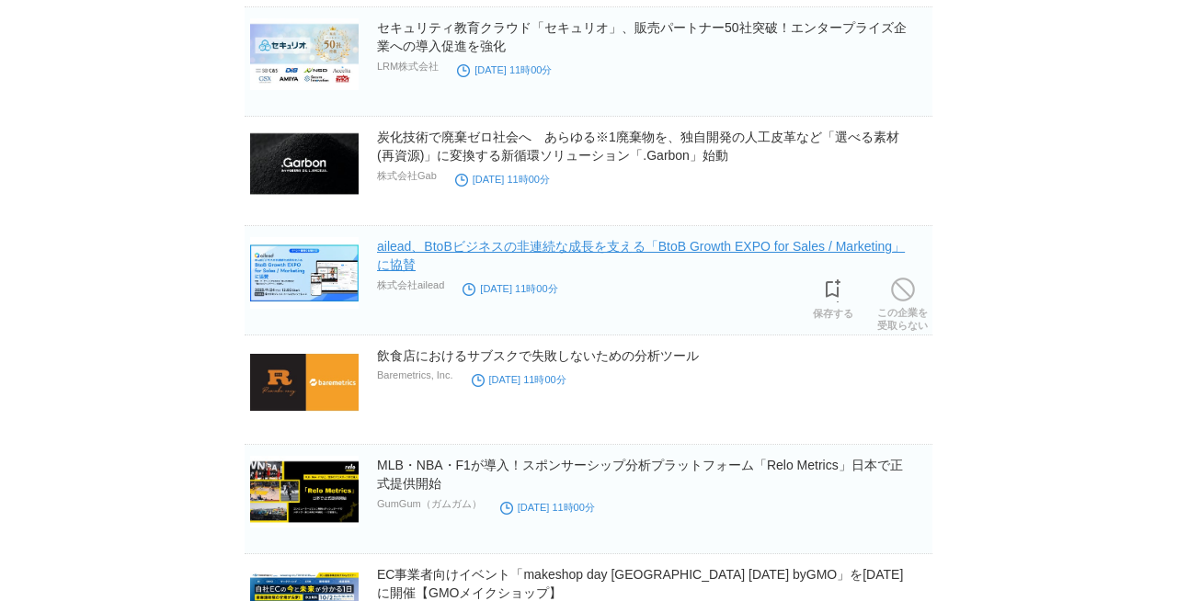
click at [406, 254] on link "ailead、BtoBビジネスの非連続な成長を支える「BtoB Growth EXPO for Sales / Marketing」に協賛" at bounding box center [641, 255] width 528 height 33
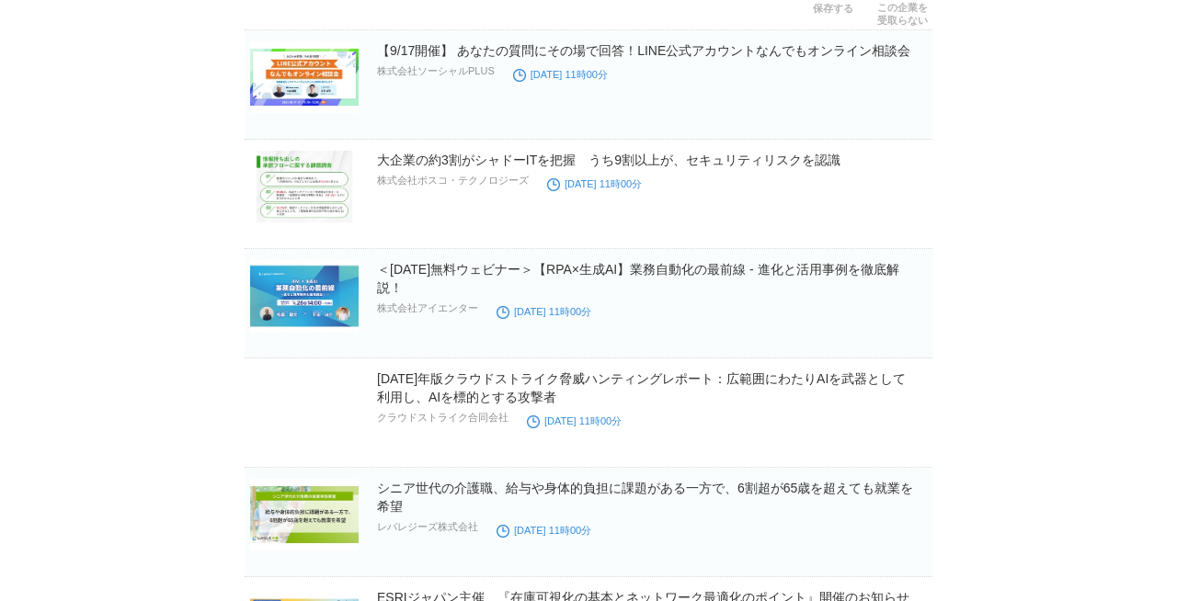
scroll to position [43277, 0]
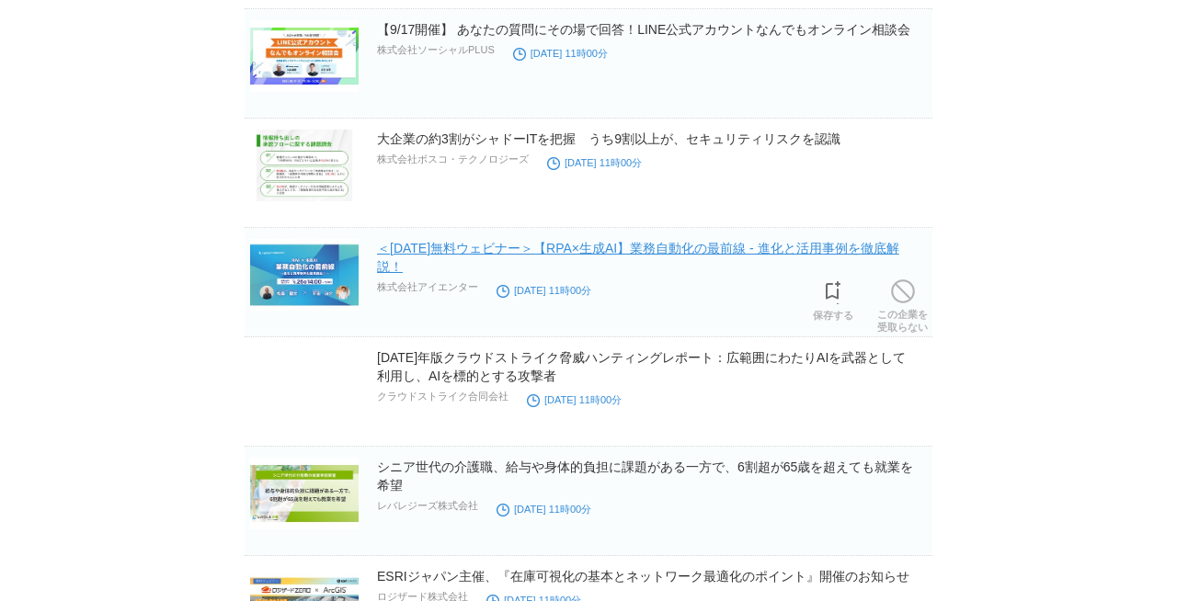
click at [553, 248] on link "＜9/25(木)無料ウェビナー＞【RPA×生成AI】業務自動化の最前線 - 進化と活用事例を徹底解説！" at bounding box center [638, 257] width 522 height 33
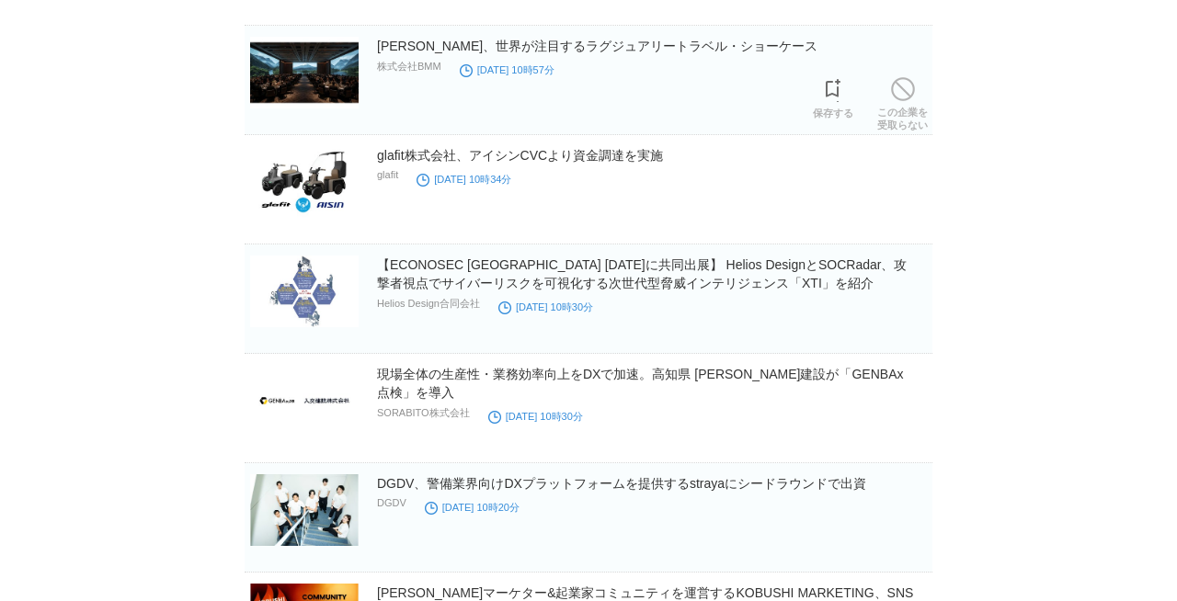
scroll to position [0, 0]
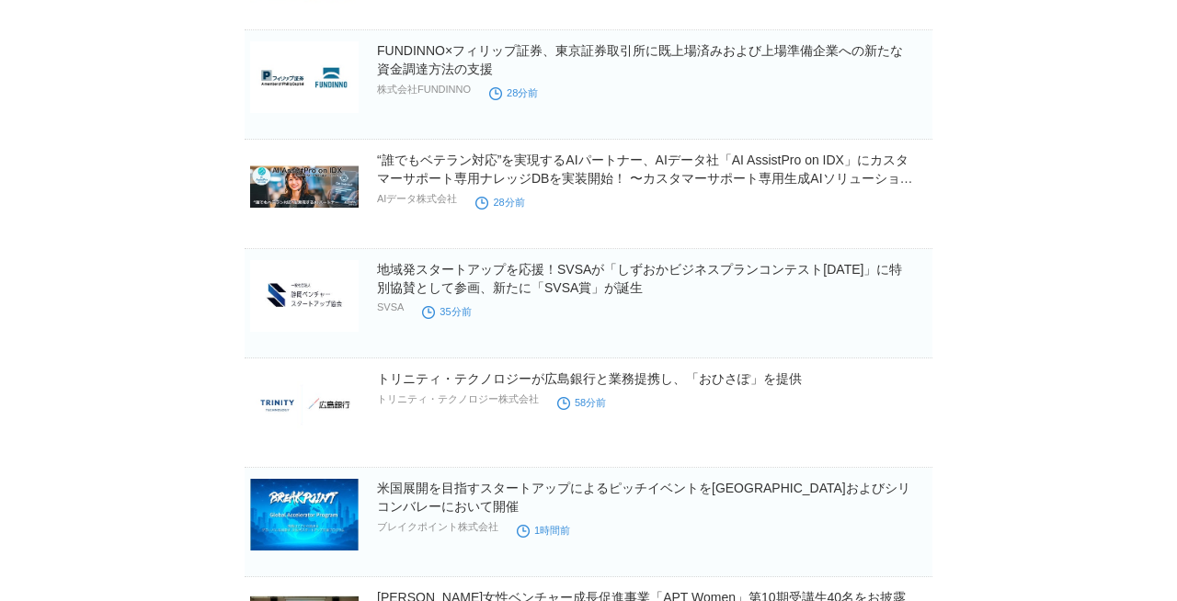
scroll to position [820, 0]
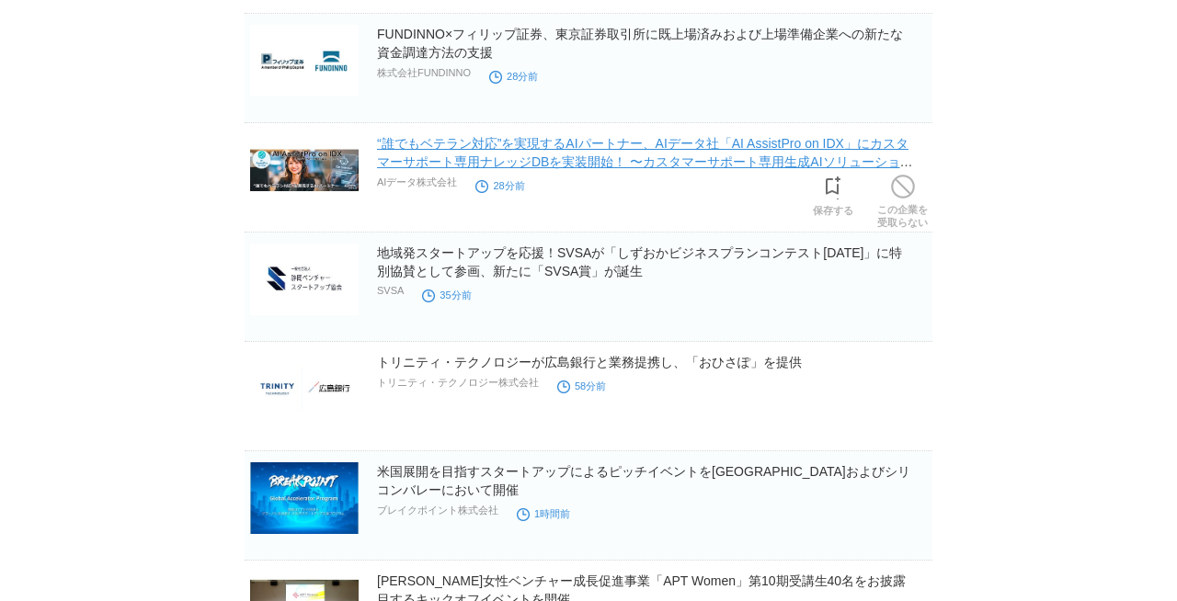
click at [452, 163] on link "“誰でもベテラン対応”を実現するAIパートナー、AIデータ社「AI AssistPro on IDX」にカスタマーサポート専用ナレッジDBを実装開始！ 〜カス…" at bounding box center [645, 161] width 536 height 51
